Goal: Task Accomplishment & Management: Manage account settings

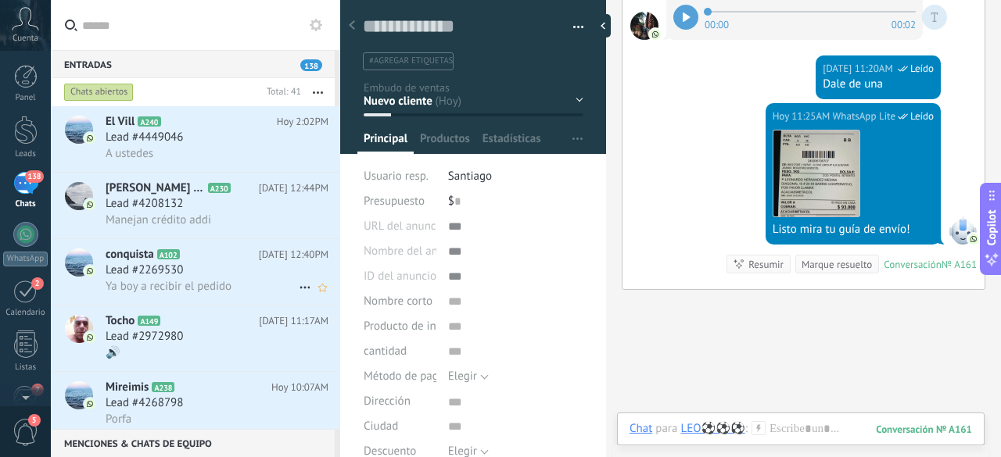
click at [226, 284] on span "Ya boy a recibir el pedido" at bounding box center [169, 286] width 126 height 15
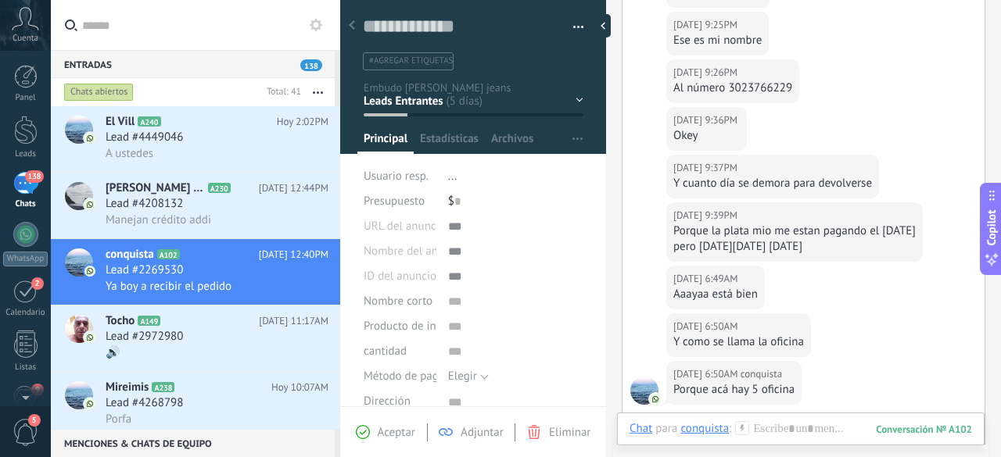
scroll to position [1464, 0]
click at [199, 138] on div "Lead #4449046" at bounding box center [217, 138] width 223 height 16
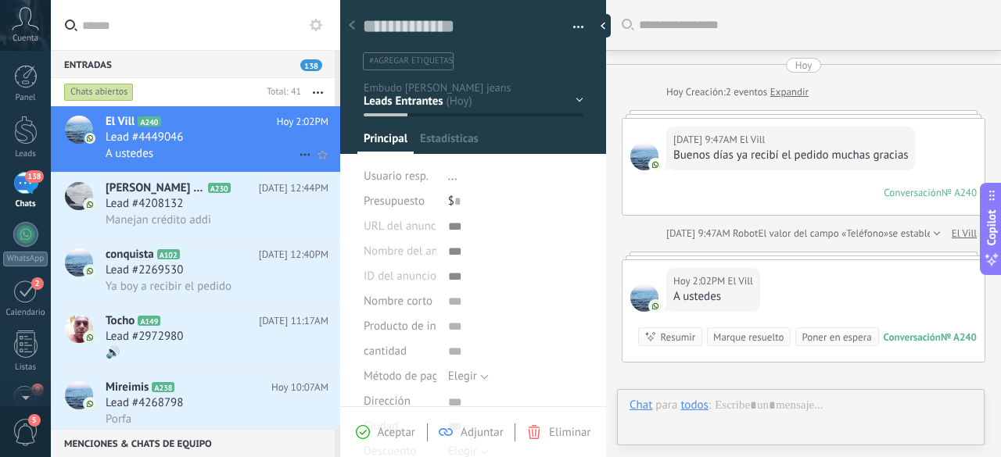
type textarea "***"
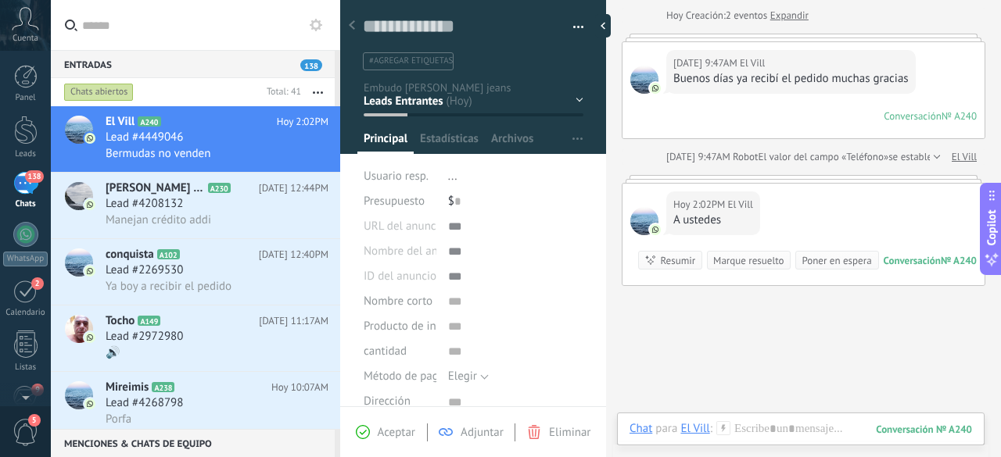
click at [962, 156] on link "El Vill" at bounding box center [964, 157] width 25 height 16
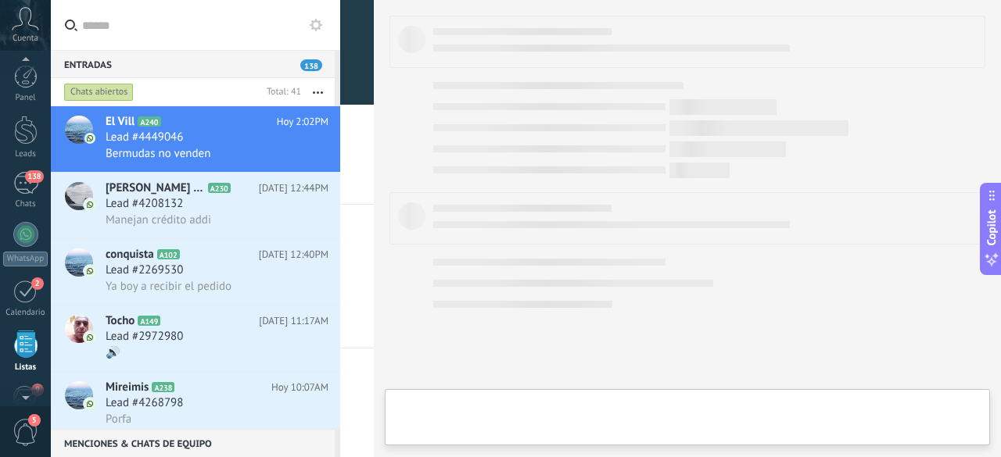
scroll to position [96, 0]
